Goal: Information Seeking & Learning: Learn about a topic

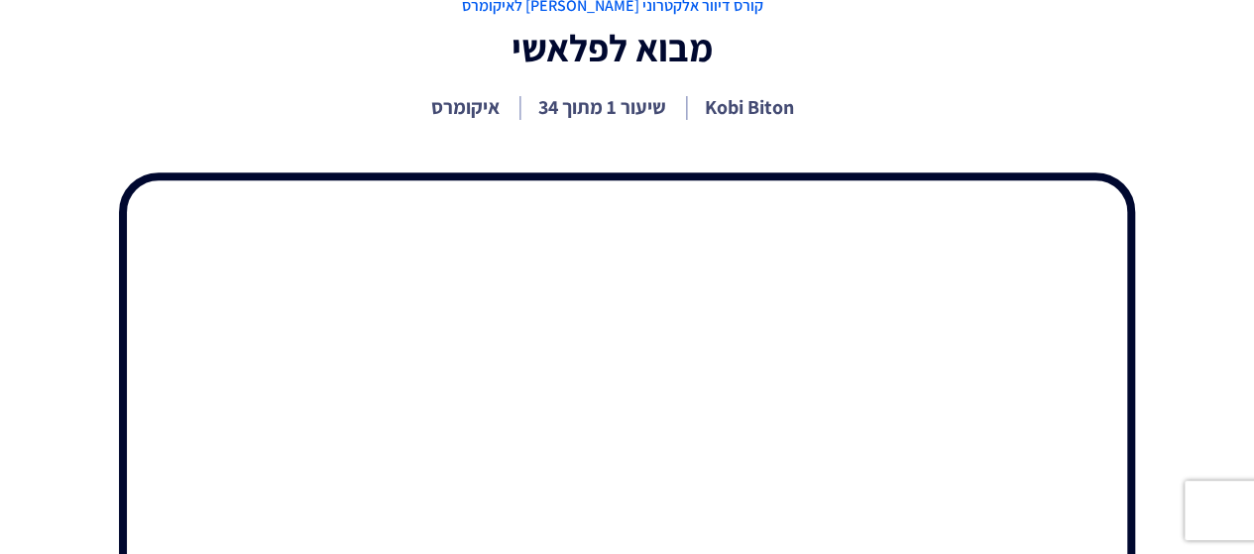
scroll to position [198, 0]
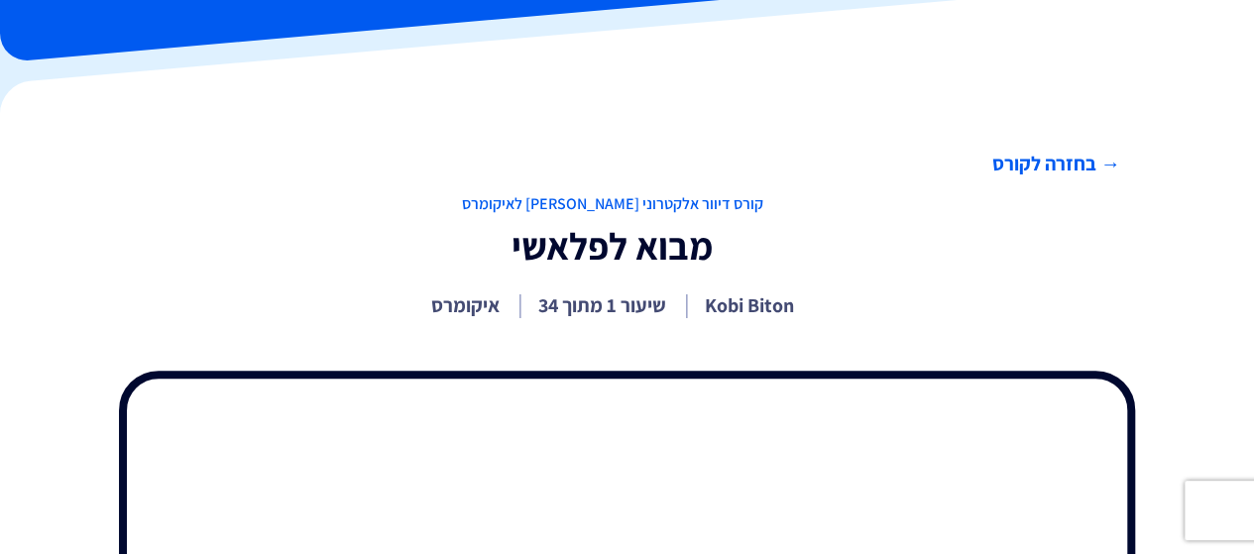
click at [1016, 162] on link "→ בחזרה לקורס" at bounding box center [612, 164] width 1016 height 29
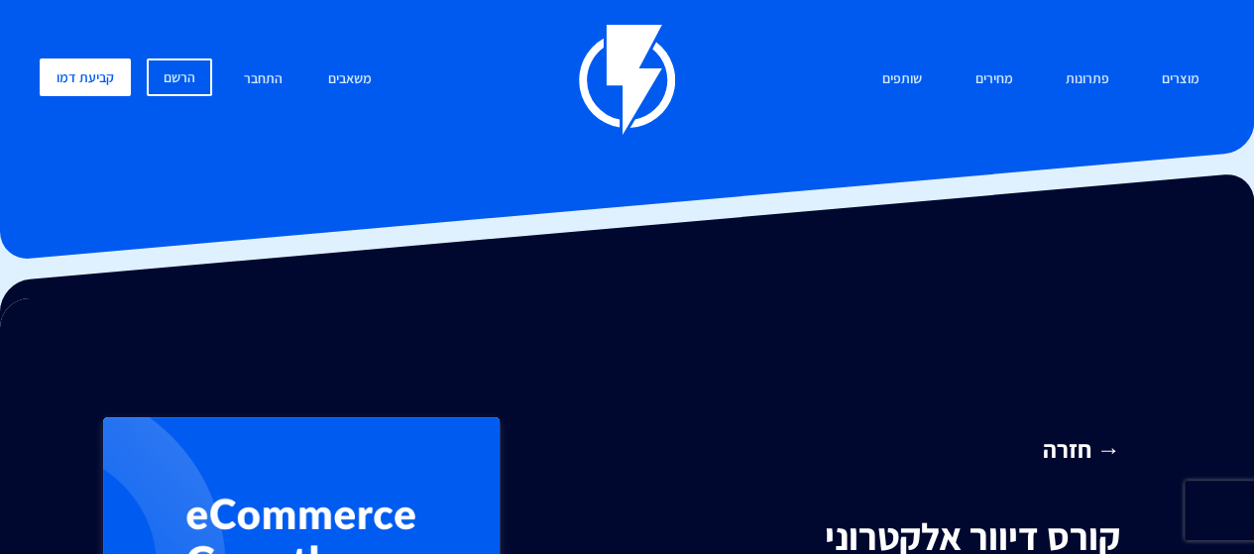
scroll to position [198, 0]
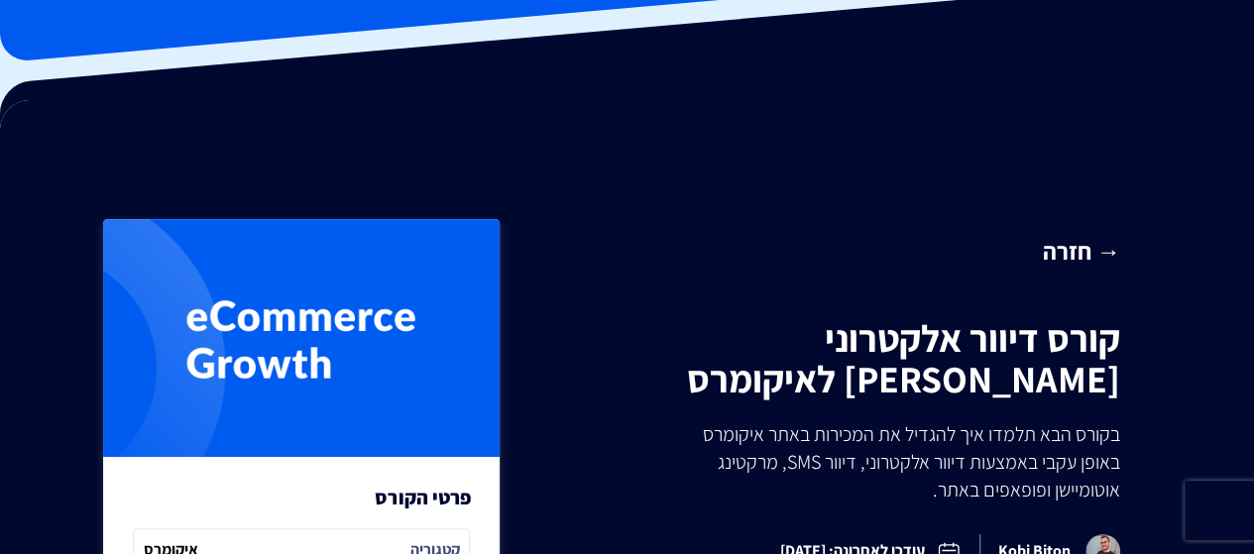
click at [1050, 249] on link "→ חזרה" at bounding box center [838, 251] width 563 height 34
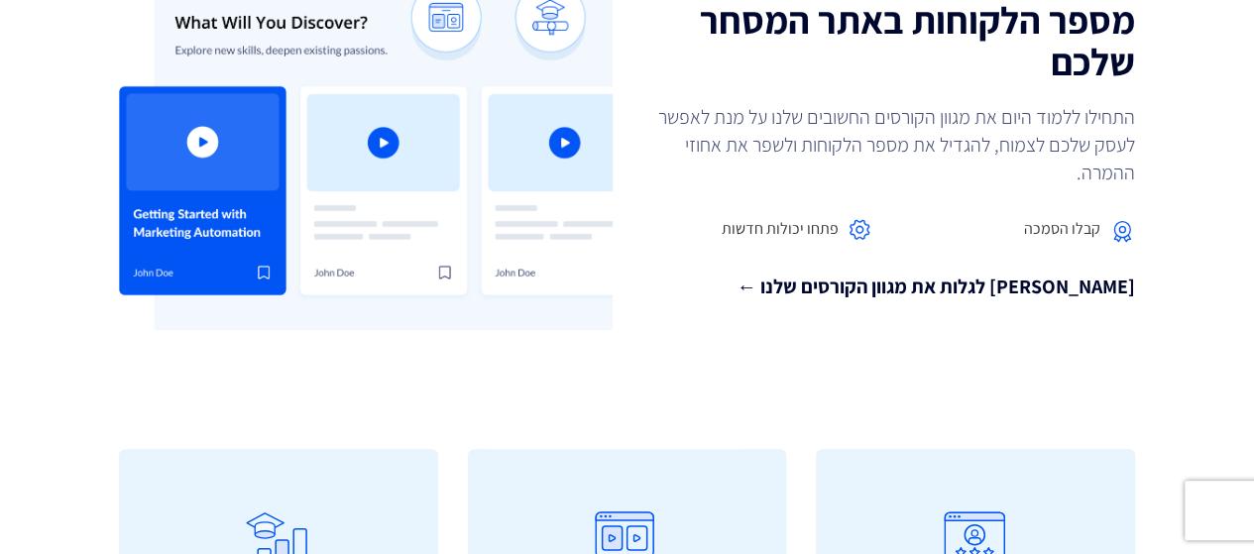
scroll to position [495, 0]
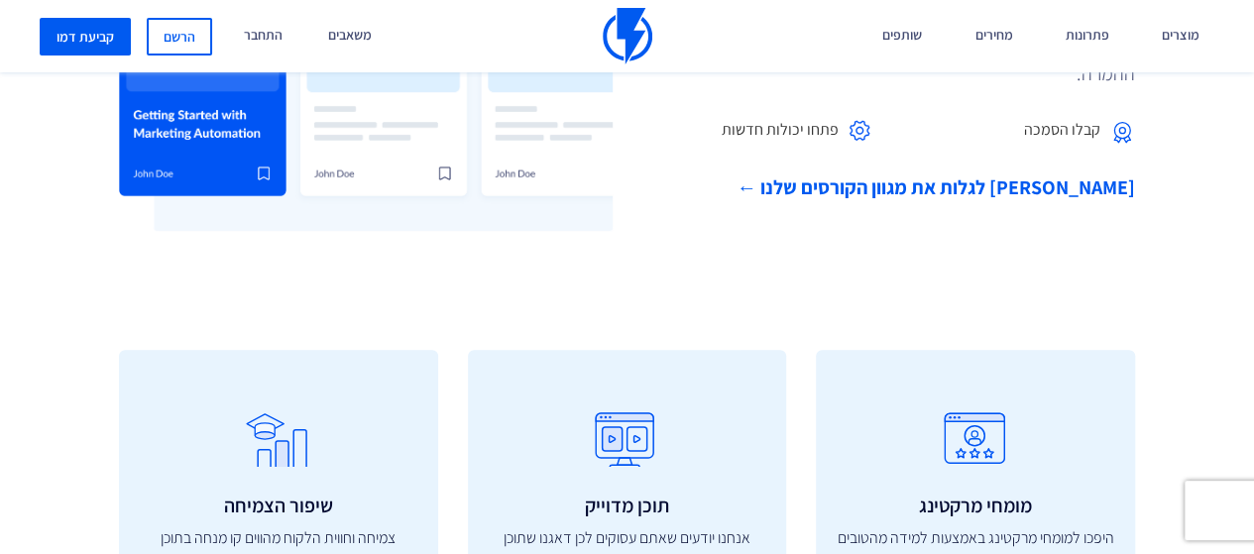
click at [967, 188] on link "בואו לגלות את מגוון הקורסים שלנו ←" at bounding box center [888, 187] width 493 height 29
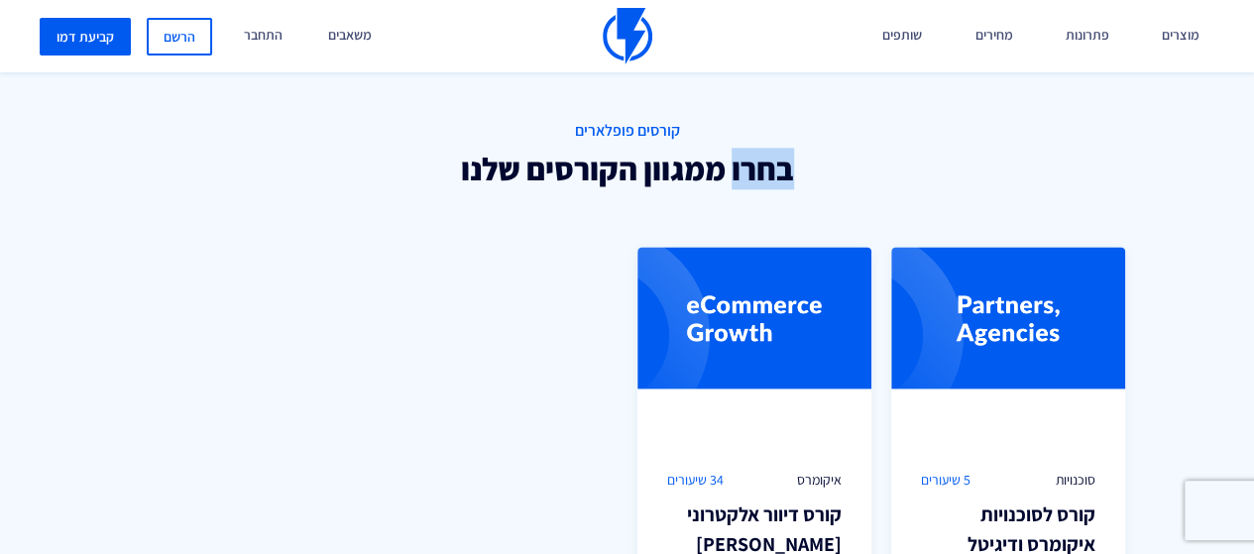
click at [967, 188] on div "קורסים פופלארים בחרו ממגוון הקורסים שלנו" at bounding box center [627, 178] width 1016 height 117
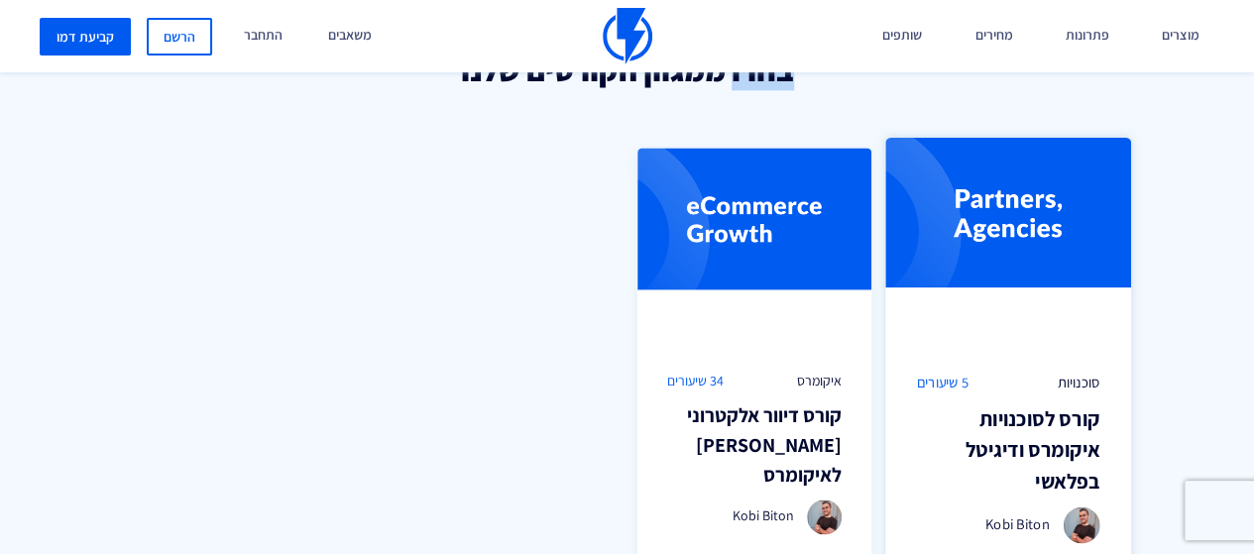
scroll to position [1394, 0]
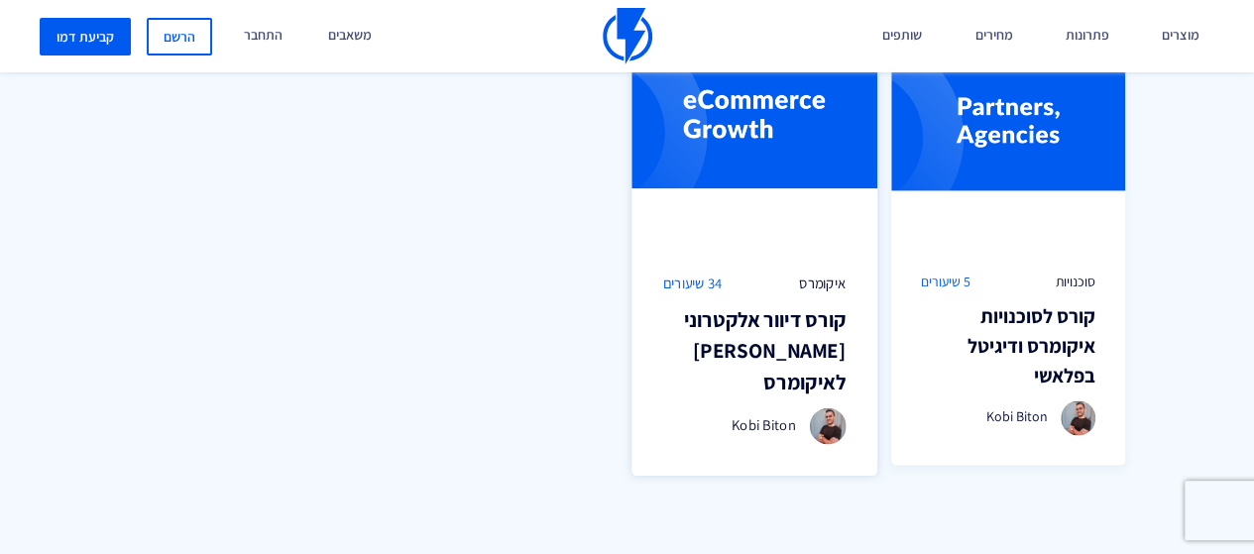
click at [799, 318] on h3 "קורס דיוור אלקטרוני ומרקטינג אוטומיישן לאיקומרס" at bounding box center [753, 350] width 183 height 94
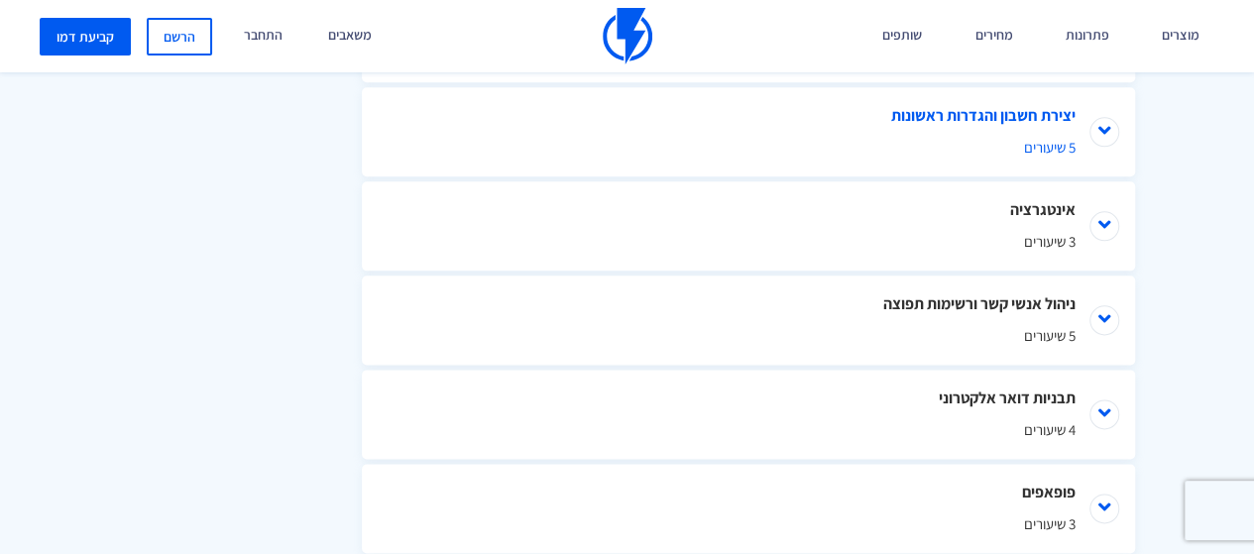
scroll to position [892, 0]
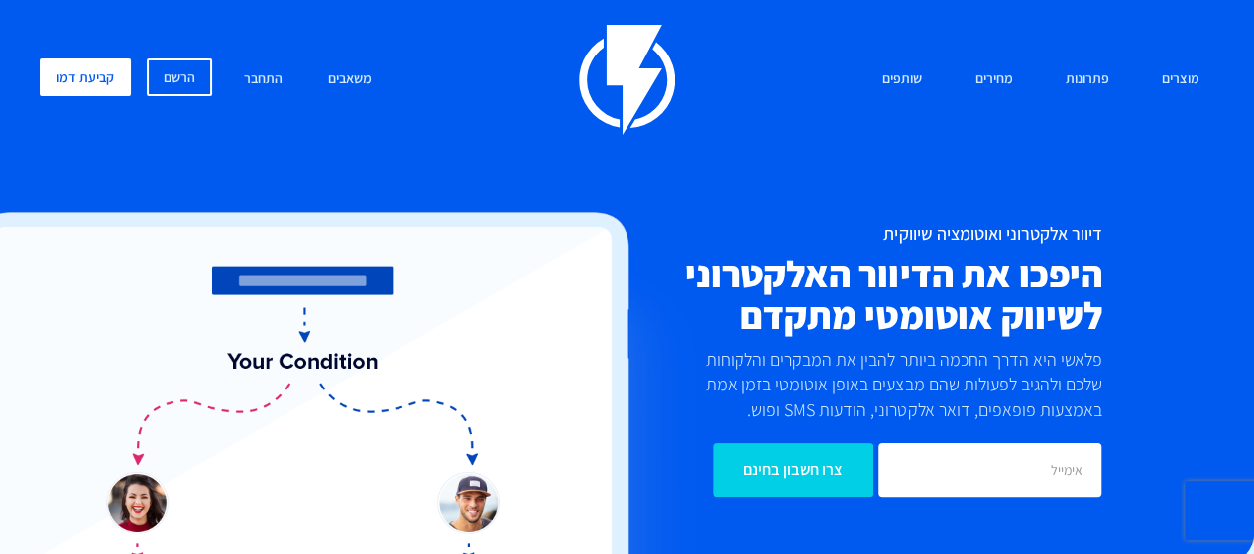
click at [658, 207] on div "מוצרים שיווק אוטומטי הפכו את השיווק לאוטומטי דיוור אלקטרוני שלחו את המסר הנכון …" at bounding box center [627, 285] width 1204 height 521
drag, startPoint x: 658, startPoint y: 207, endPoint x: 487, endPoint y: 443, distance: 291.6
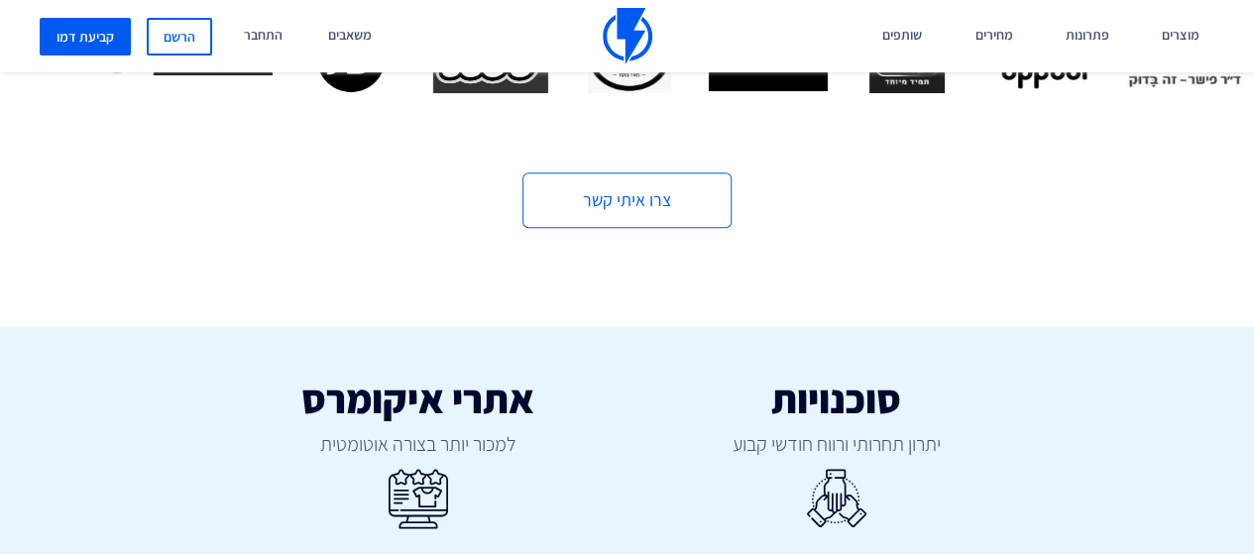
scroll to position [1387, 0]
